Goal: Task Accomplishment & Management: Manage account settings

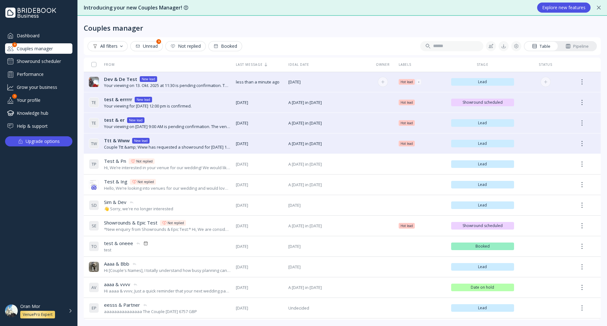
click at [177, 77] on div "Dev & De Test Dev & De Test New lead" at bounding box center [167, 79] width 127 height 7
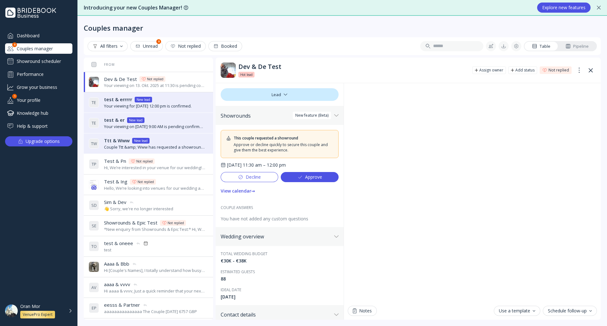
click at [321, 179] on button "Approve" at bounding box center [310, 177] width 58 height 10
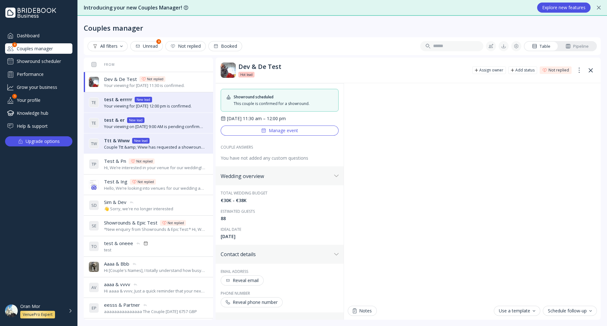
scroll to position [95, 0]
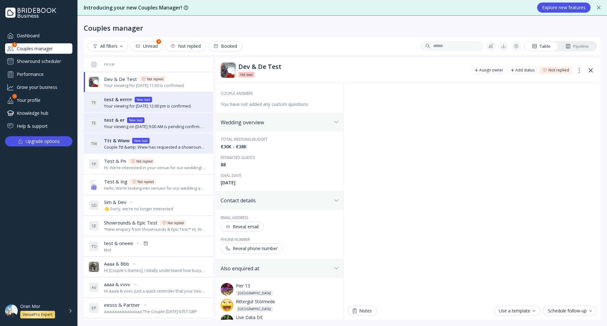
click at [254, 225] on div "Reveal email" at bounding box center [242, 226] width 33 height 5
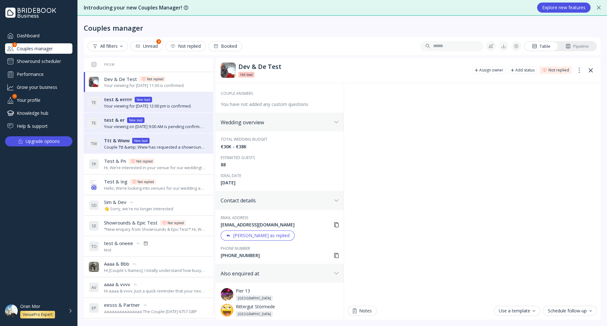
click at [253, 224] on div "[EMAIL_ADDRESS][DOMAIN_NAME]" at bounding box center [280, 225] width 118 height 6
copy div "[EMAIL_ADDRESS][DOMAIN_NAME]"
click at [70, 309] on div "Oran Mor VenuePro Expert" at bounding box center [46, 310] width 52 height 15
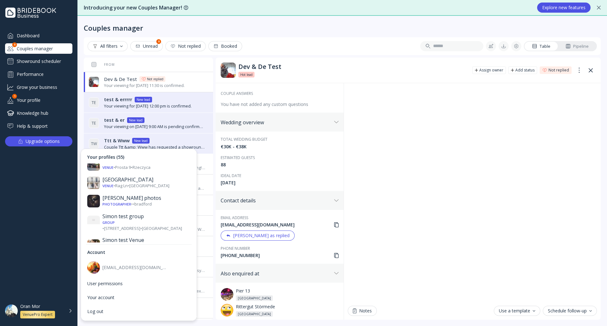
scroll to position [917, 0]
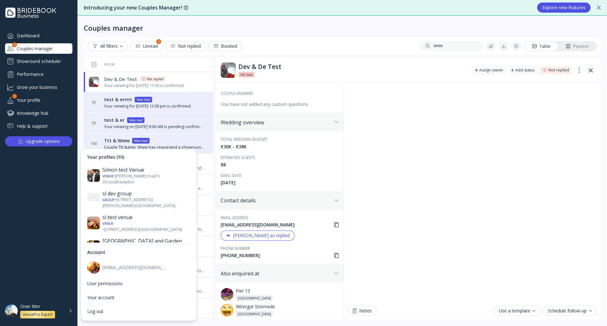
click at [146, 317] on div "The Kirkfell Barnyard!!!" at bounding box center [146, 320] width 88 height 6
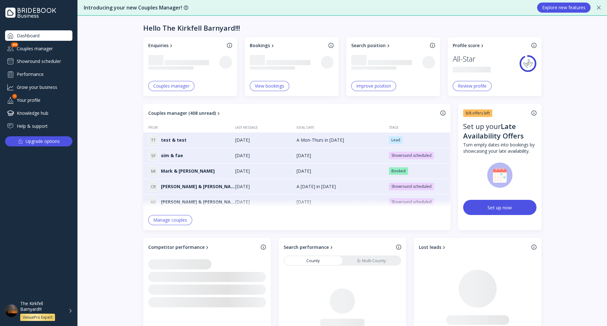
click at [62, 61] on div "Showround scheduler" at bounding box center [38, 61] width 67 height 10
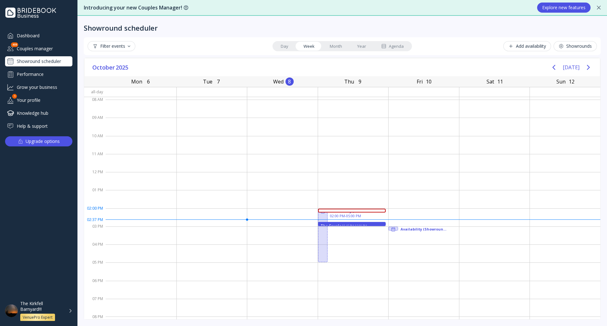
click at [336, 210] on div "sim & fae 02:00 PM - 02:15 PM" at bounding box center [352, 211] width 68 height 4
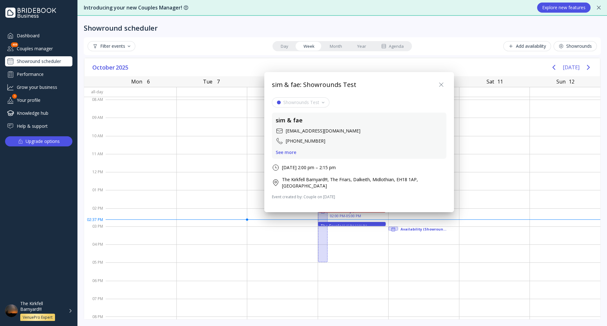
click at [438, 87] on icon at bounding box center [442, 85] width 8 height 8
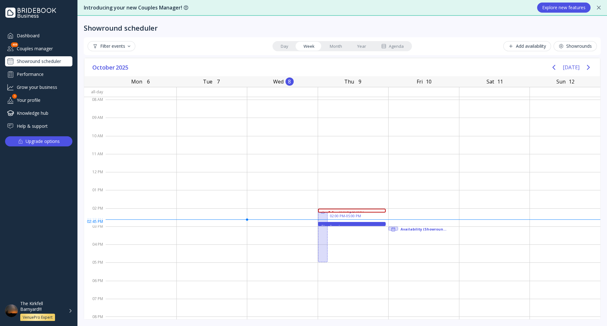
click at [343, 225] on div "02:45 PM - 03:00 PM" at bounding box center [363, 227] width 40 height 4
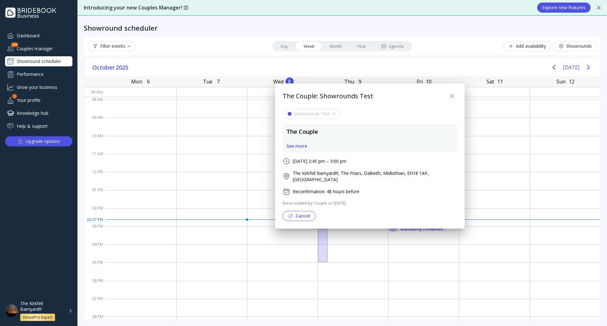
click at [303, 149] on div "See more" at bounding box center [296, 146] width 21 height 5
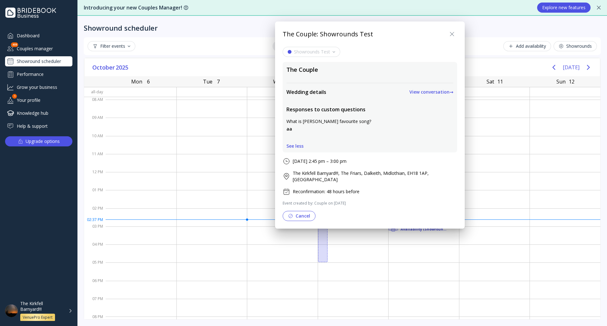
click at [409, 91] on div "View conversation →" at bounding box center [431, 91] width 44 height 5
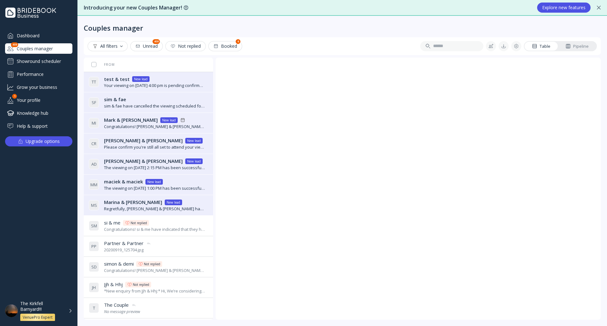
click at [43, 35] on div "Dashboard" at bounding box center [38, 35] width 67 height 10
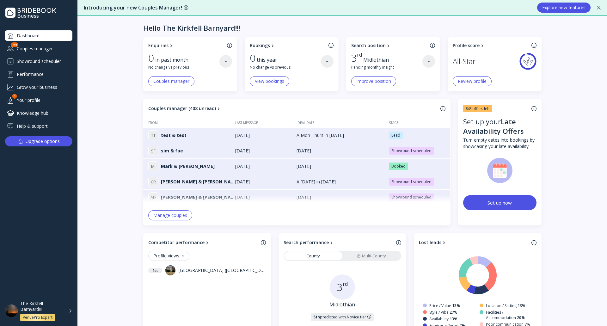
click at [59, 52] on div "Couples manager" at bounding box center [38, 48] width 67 height 10
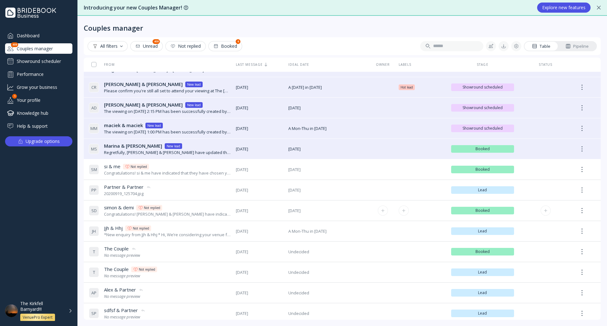
scroll to position [63, 0]
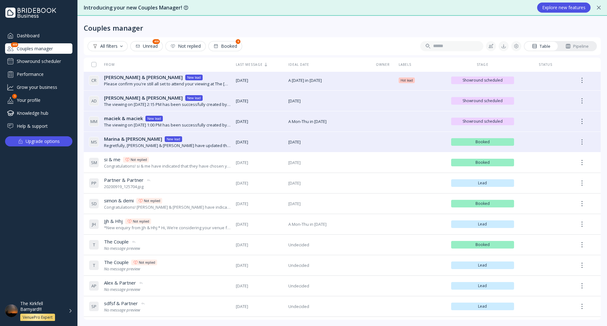
click at [52, 63] on div "Showround scheduler" at bounding box center [38, 61] width 67 height 10
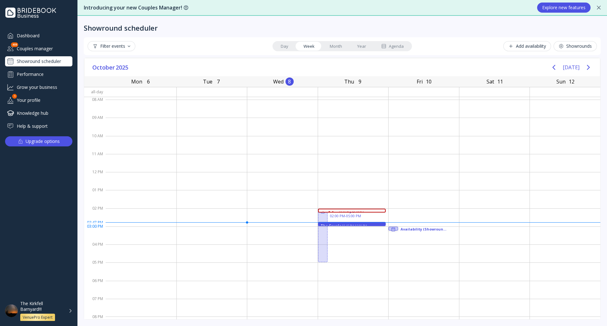
click at [394, 228] on div at bounding box center [393, 229] width 9 height 5
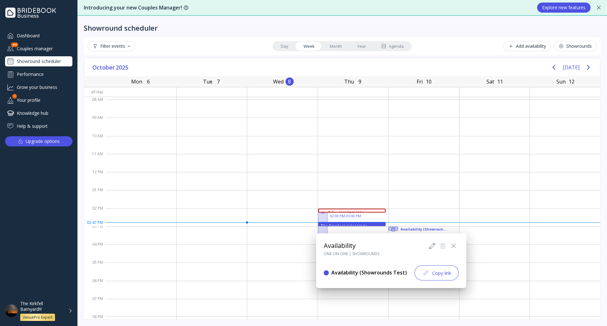
click at [457, 245] on button at bounding box center [454, 246] width 10 height 10
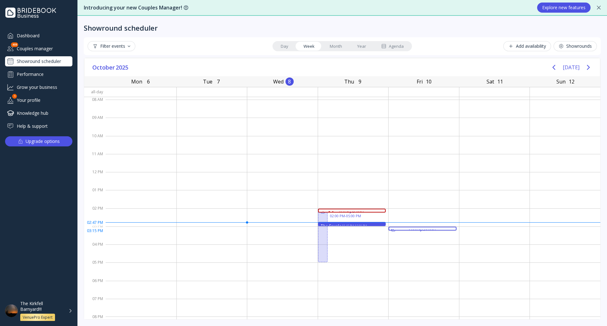
drag, startPoint x: 403, startPoint y: 228, endPoint x: 412, endPoint y: 229, distance: 9.5
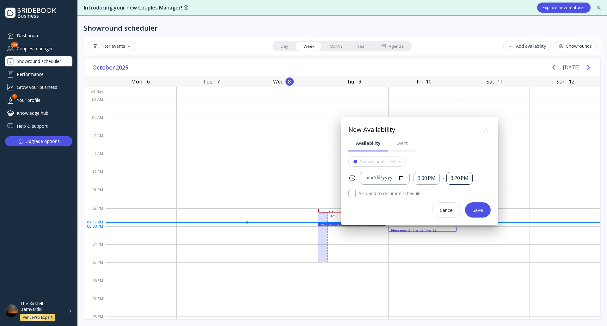
click at [464, 179] on div "3:20 PM" at bounding box center [459, 178] width 18 height 7
click at [478, 156] on div "**********" at bounding box center [419, 176] width 142 height 83
click at [405, 145] on div "Event" at bounding box center [401, 143] width 11 height 6
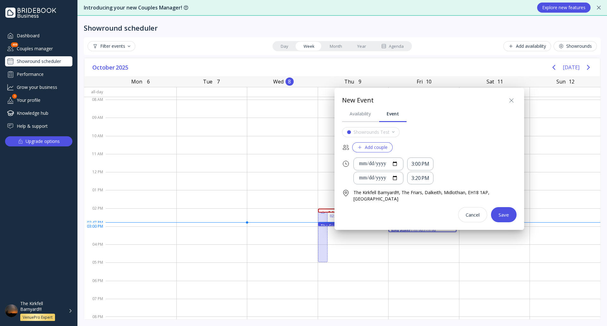
click at [370, 148] on div "Add couple" at bounding box center [372, 147] width 30 height 5
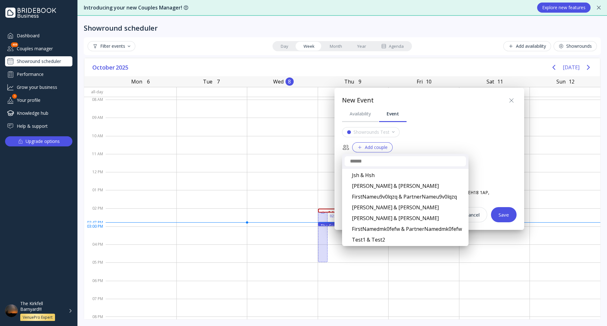
click at [433, 142] on div at bounding box center [303, 162] width 708 height 427
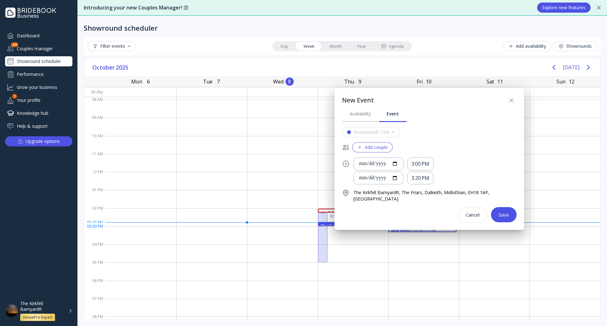
click at [49, 49] on div at bounding box center [303, 162] width 708 height 427
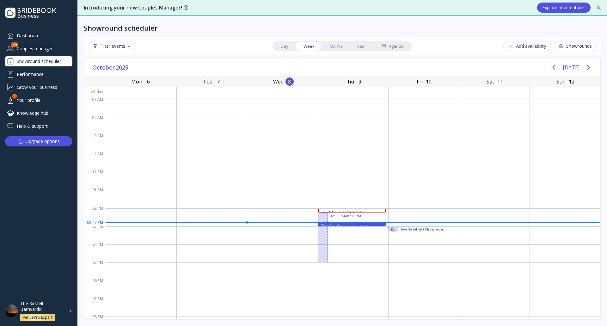
click at [39, 45] on div "Couples manager" at bounding box center [38, 48] width 67 height 10
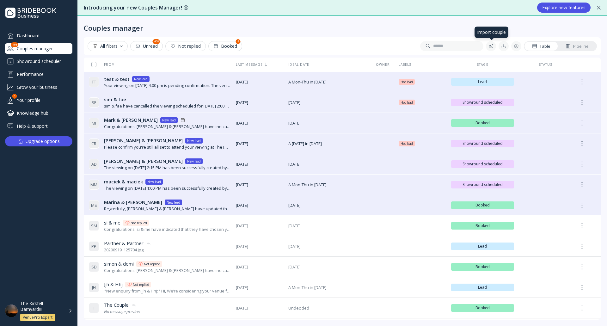
click at [493, 45] on div at bounding box center [490, 46] width 5 height 5
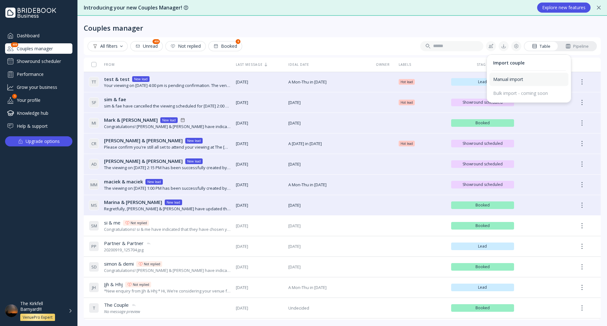
click at [511, 77] on div "Manual import" at bounding box center [528, 80] width 71 height 6
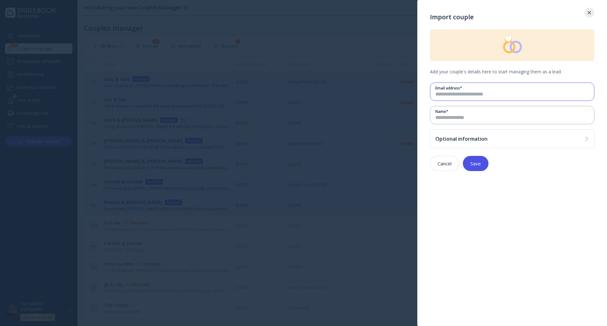
click at [478, 94] on input "email" at bounding box center [512, 94] width 154 height 7
type input "*"
type input "**********"
click at [473, 114] on input at bounding box center [512, 117] width 154 height 7
type input "*"
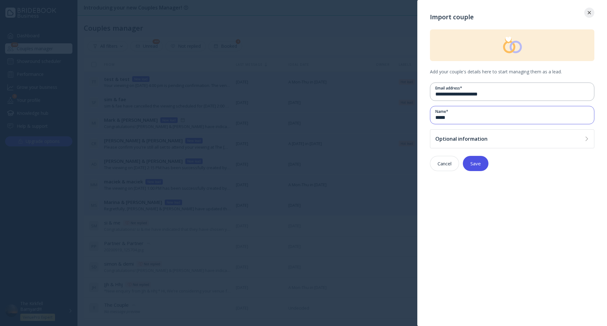
click at [447, 118] on input "*****" at bounding box center [512, 117] width 154 height 7
type input "****"
click at [481, 166] on div "Save" at bounding box center [475, 163] width 10 height 5
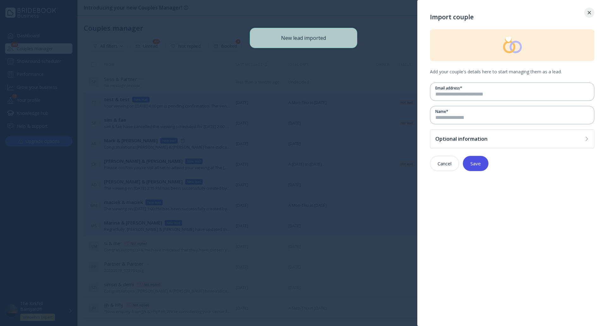
click at [358, 18] on div at bounding box center [303, 163] width 607 height 326
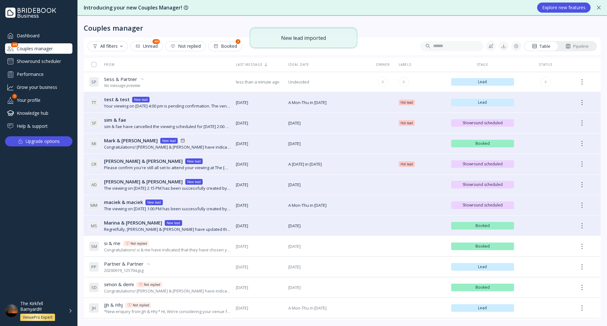
click at [203, 78] on div "S P Sess & Partner Sess & Partner No message preview" at bounding box center [160, 82] width 142 height 18
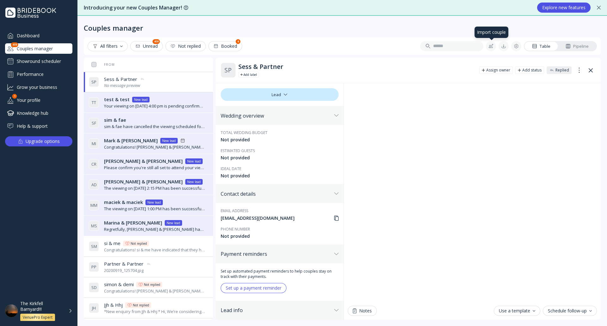
click at [493, 46] on div at bounding box center [490, 46] width 5 height 5
click at [521, 77] on div "Manual import" at bounding box center [528, 80] width 71 height 6
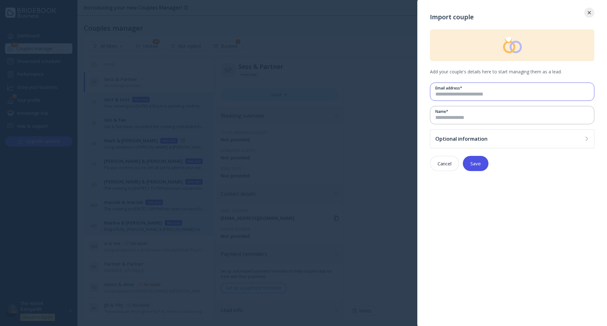
click at [496, 95] on input "email" at bounding box center [512, 94] width 154 height 7
type input "**********"
type input "*"
type input "********"
click at [479, 161] on div "Save" at bounding box center [475, 163] width 10 height 5
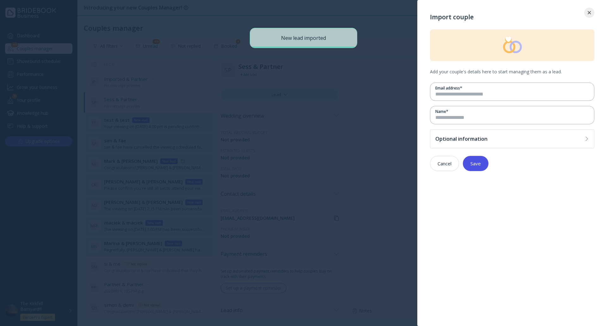
click at [342, 19] on div at bounding box center [303, 163] width 607 height 326
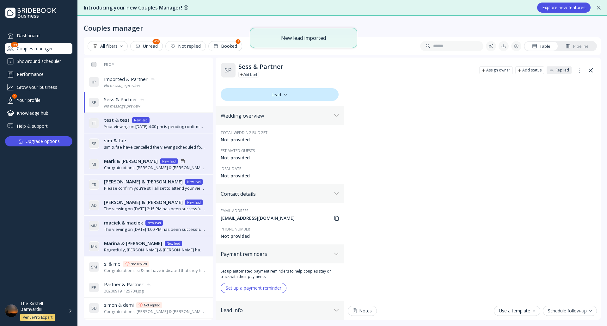
click at [47, 60] on div "Showround scheduler" at bounding box center [38, 61] width 67 height 10
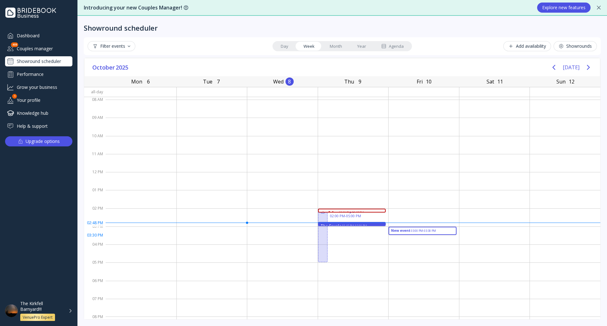
drag, startPoint x: 397, startPoint y: 227, endPoint x: 401, endPoint y: 230, distance: 4.7
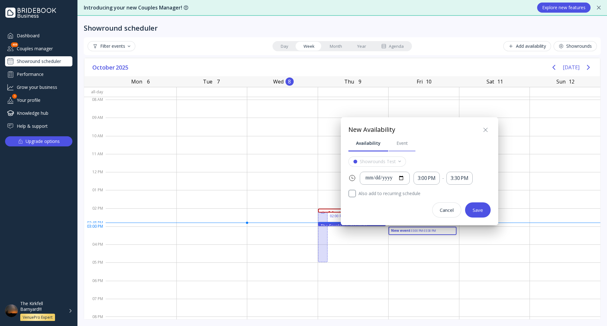
click at [395, 147] on link "Event" at bounding box center [402, 143] width 27 height 16
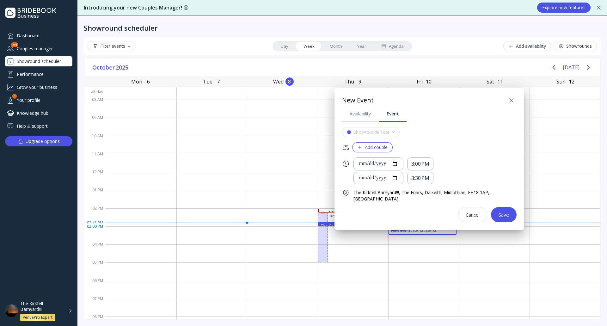
click at [378, 148] on div "Add couple" at bounding box center [372, 147] width 30 height 5
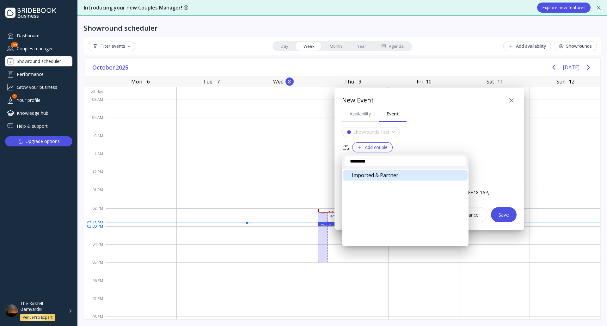
type input "********"
click at [386, 174] on div "Imported & Partner" at bounding box center [405, 175] width 125 height 11
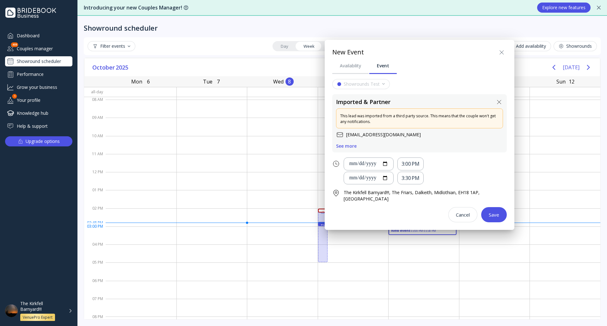
click at [499, 212] on button "Save" at bounding box center [494, 214] width 26 height 15
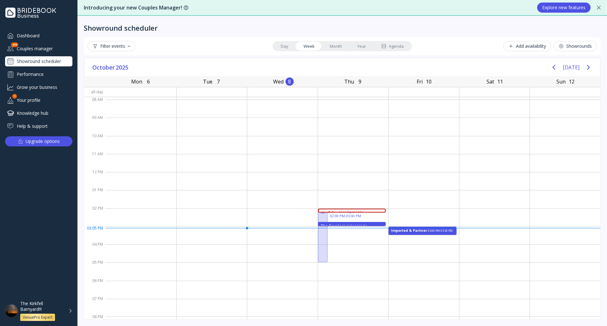
click at [71, 309] on div "The Kirkfell Barnyard!!! VenuePro Expert" at bounding box center [46, 311] width 52 height 21
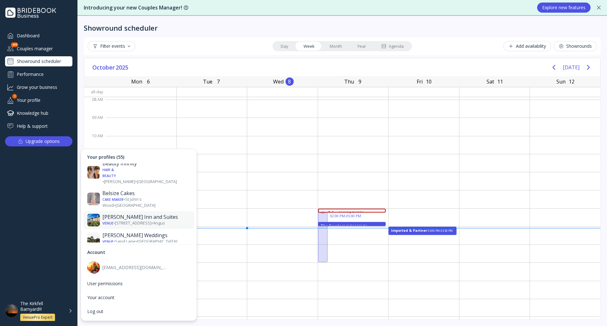
scroll to position [221, 0]
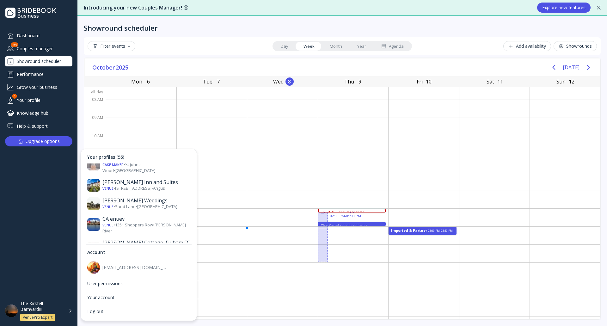
click at [144, 287] on div "[PERSON_NAME][GEOGRAPHIC_DATA]" at bounding box center [146, 293] width 88 height 13
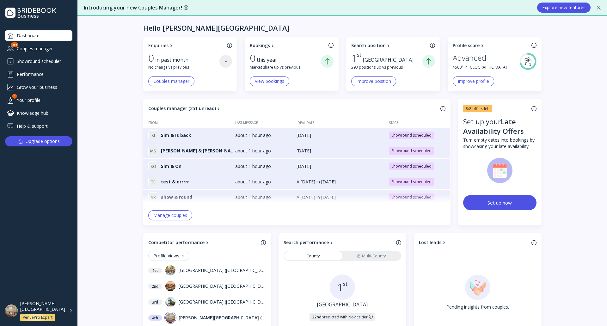
click at [30, 58] on div "Showround scheduler" at bounding box center [38, 61] width 67 height 10
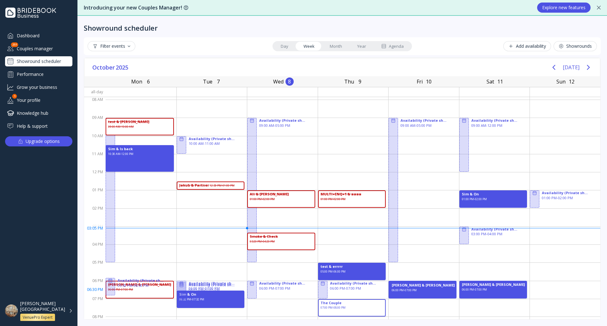
click at [437, 290] on div "[PERSON_NAME] & [PERSON_NAME] 06:00 PM - 07:00 PM" at bounding box center [423, 289] width 68 height 17
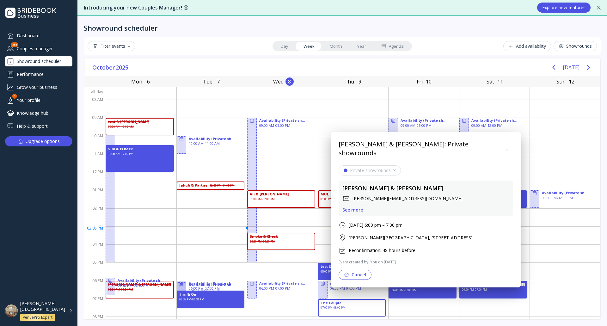
click at [354, 207] on div "See more" at bounding box center [352, 209] width 21 height 5
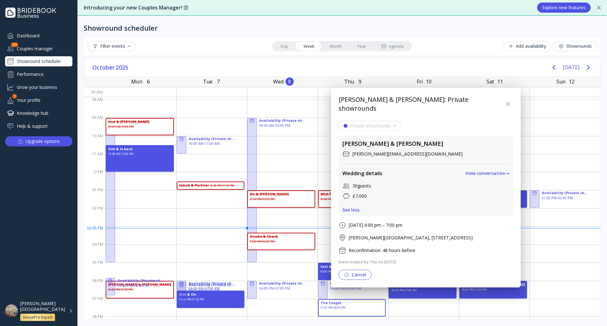
click at [465, 171] on div "View conversation →" at bounding box center [487, 173] width 44 height 5
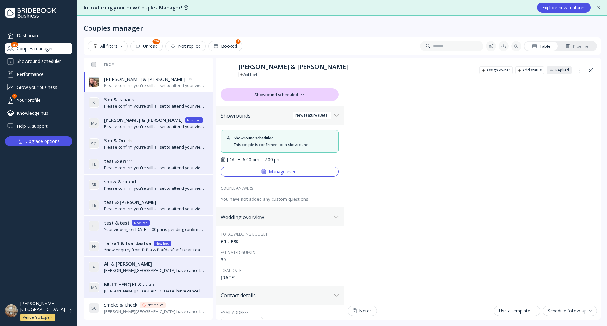
click at [327, 33] on div "Couples manager All filters Unread 250 Not replied Booked 8 Table Pipeline From…" at bounding box center [342, 171] width 530 height 310
click at [187, 21] on div "Couples manager" at bounding box center [342, 24] width 517 height 16
click at [46, 57] on div "Showround scheduler" at bounding box center [38, 61] width 67 height 10
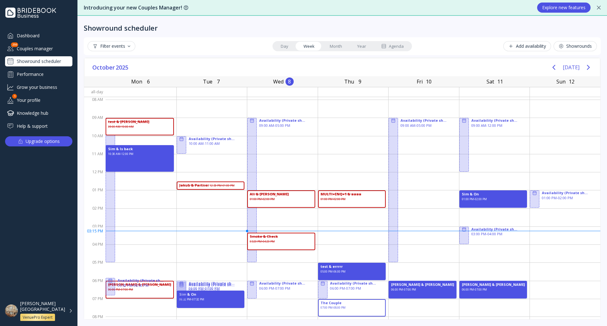
click at [127, 44] on div "Filter events" at bounding box center [112, 46] width 38 height 5
click at [170, 38] on div "Filter events Day Week Month Year Agenda Add availability Showrounds" at bounding box center [342, 46] width 517 height 18
